Goal: Information Seeking & Learning: Learn about a topic

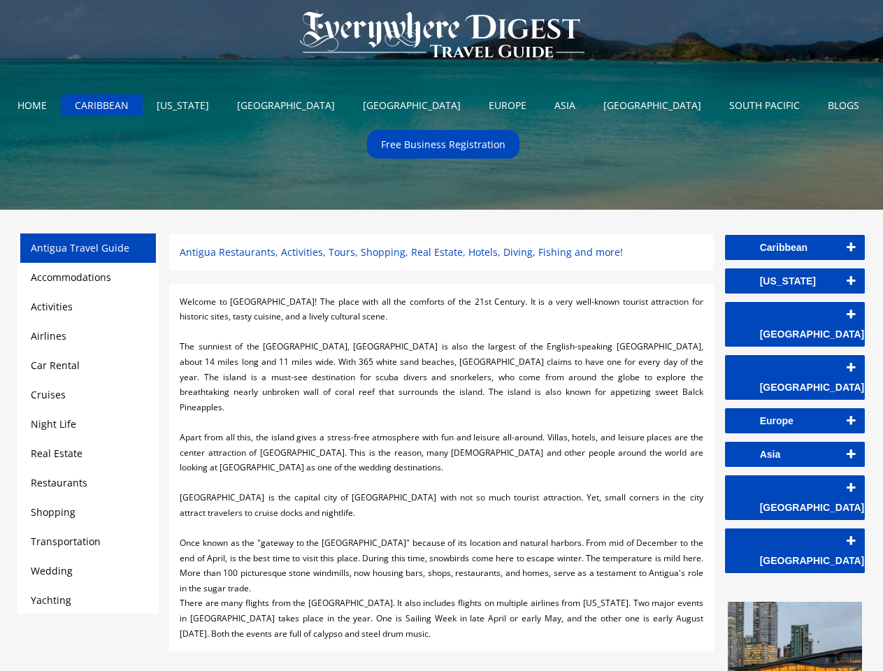
click at [441, 335] on div at bounding box center [441, 331] width 523 height 15
click at [442, 37] on img at bounding box center [442, 35] width 312 height 70
click at [794, 247] on link "Caribbean" at bounding box center [795, 247] width 140 height 25
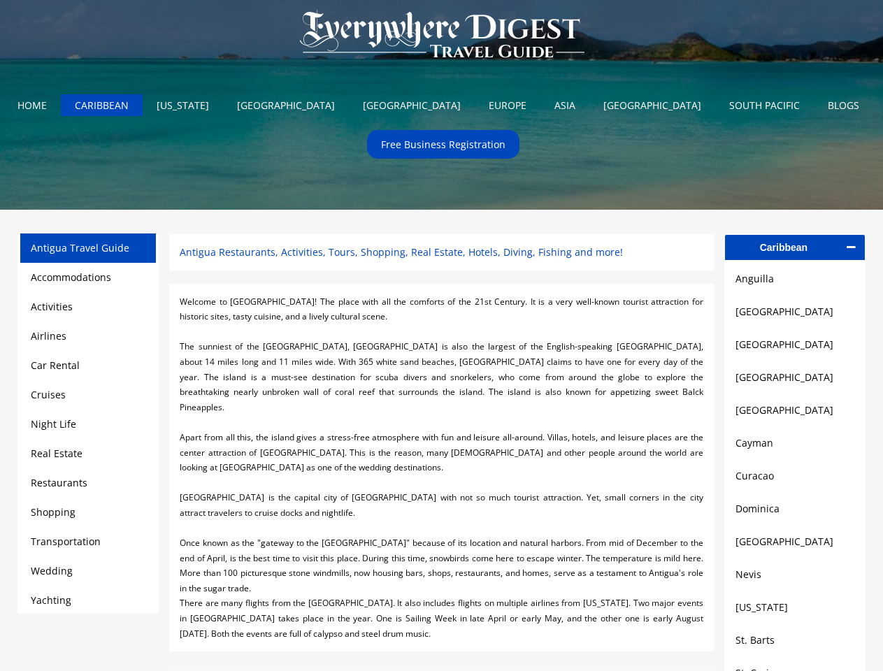
click at [794, 281] on link "Anguilla" at bounding box center [794, 278] width 119 height 17
click at [794, 314] on link "[GEOGRAPHIC_DATA]" at bounding box center [794, 311] width 119 height 17
click at [794, 348] on link "[GEOGRAPHIC_DATA]" at bounding box center [794, 344] width 119 height 17
click at [794, 382] on link "[GEOGRAPHIC_DATA]" at bounding box center [794, 377] width 119 height 17
click at [794, 415] on link "[GEOGRAPHIC_DATA]" at bounding box center [794, 410] width 119 height 17
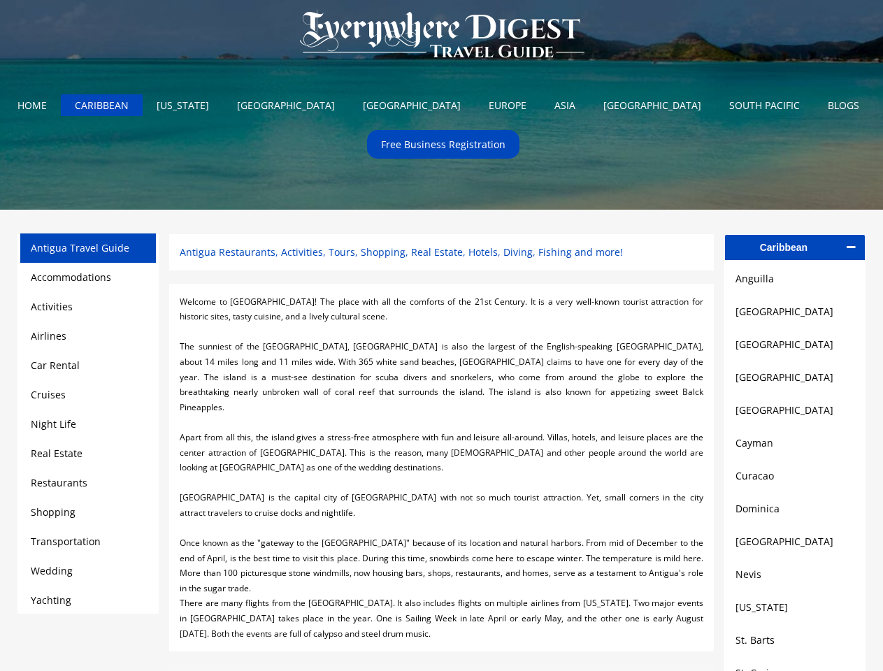
click at [794, 449] on link "Cayman" at bounding box center [794, 443] width 119 height 17
